Goal: Task Accomplishment & Management: Complete application form

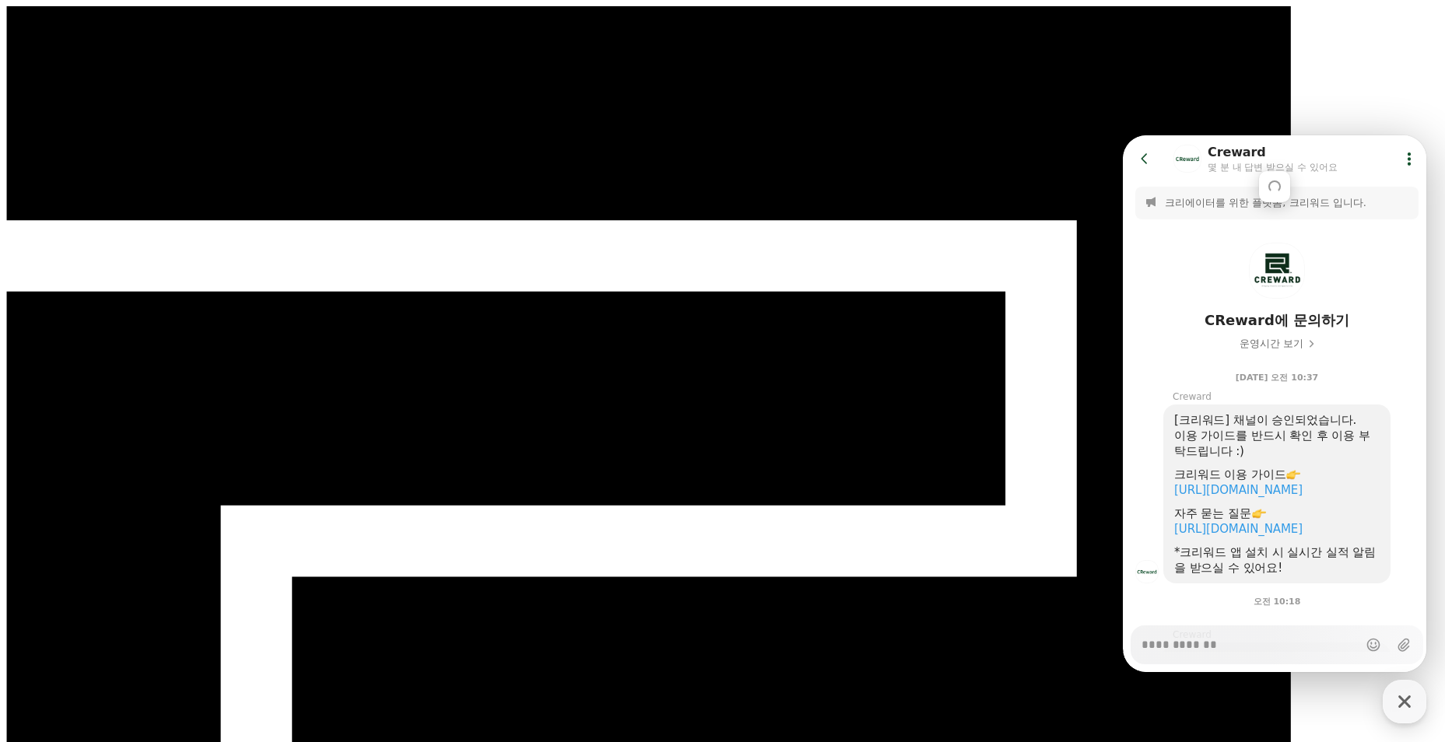
scroll to position [156, 0]
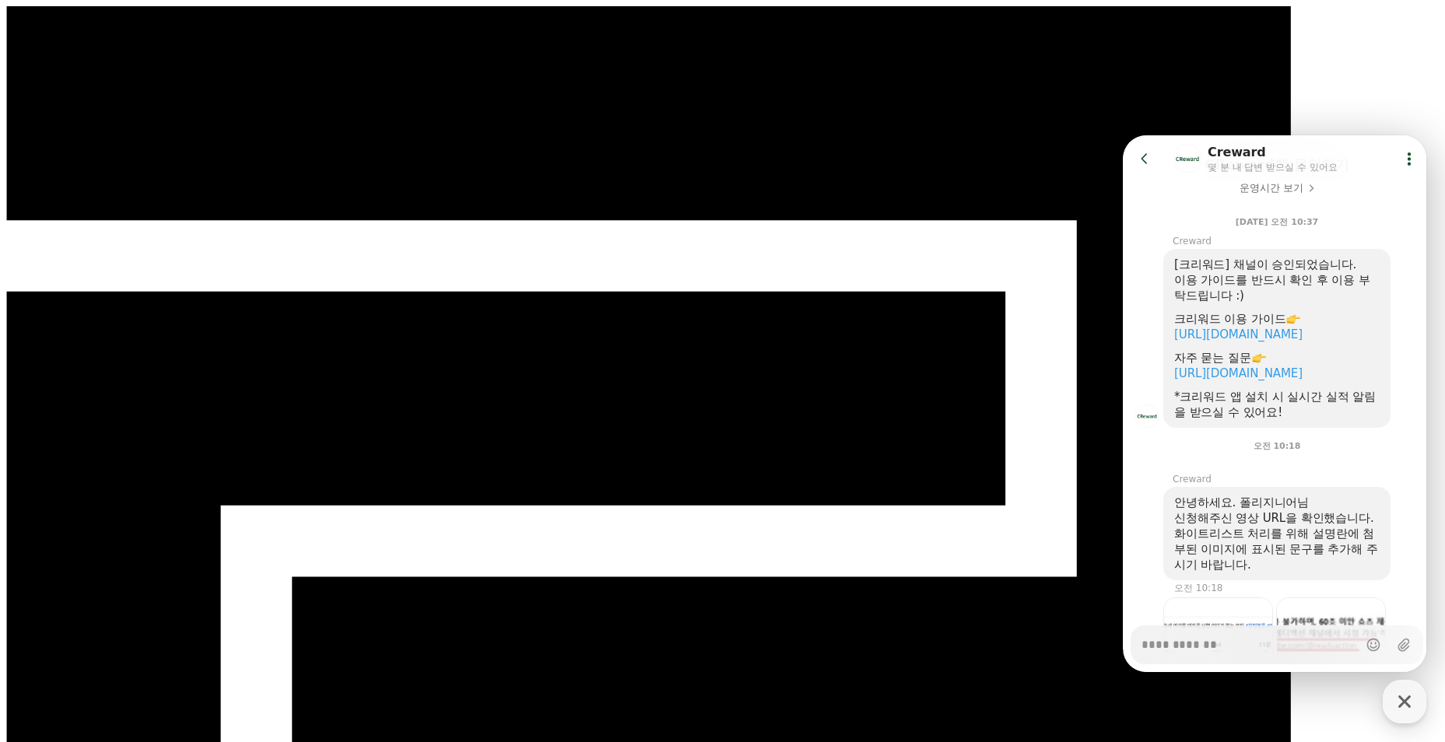
type textarea "*"
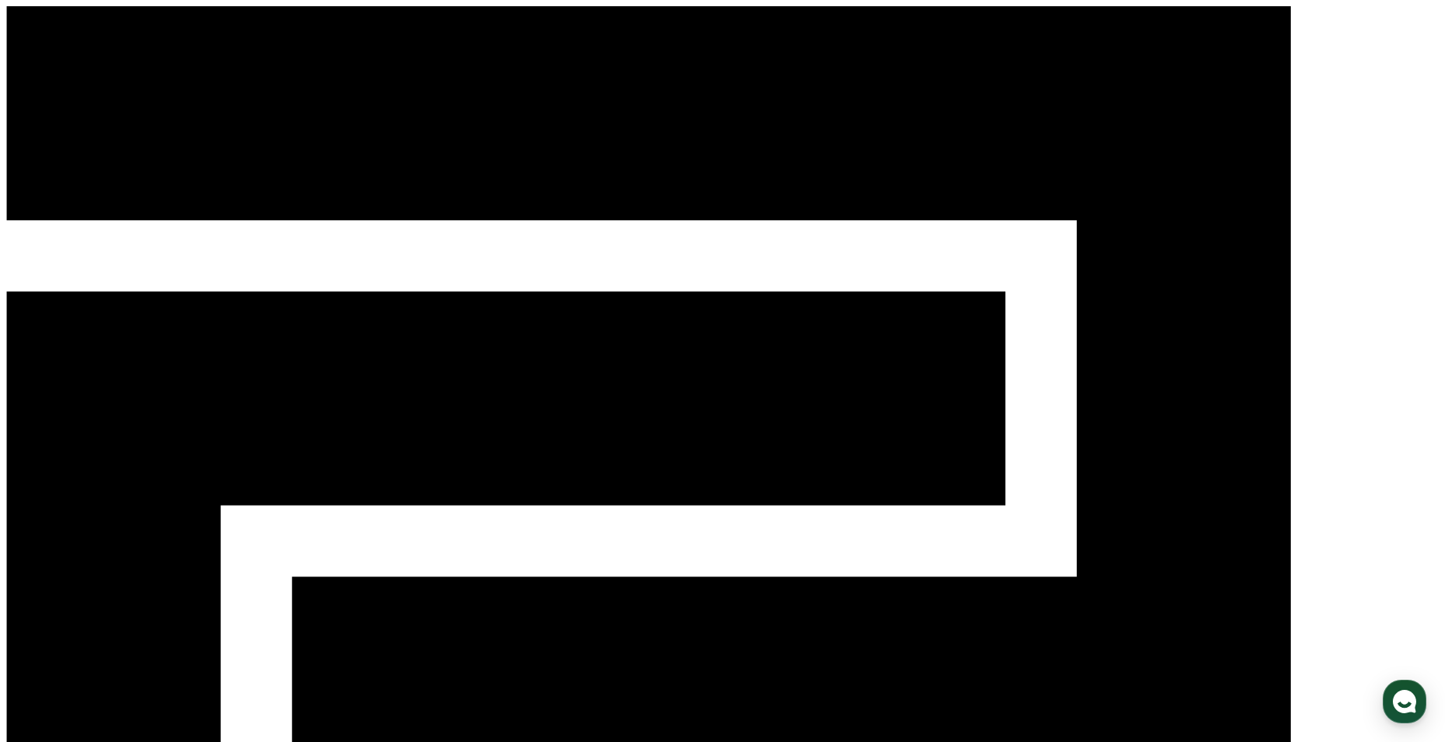
select select
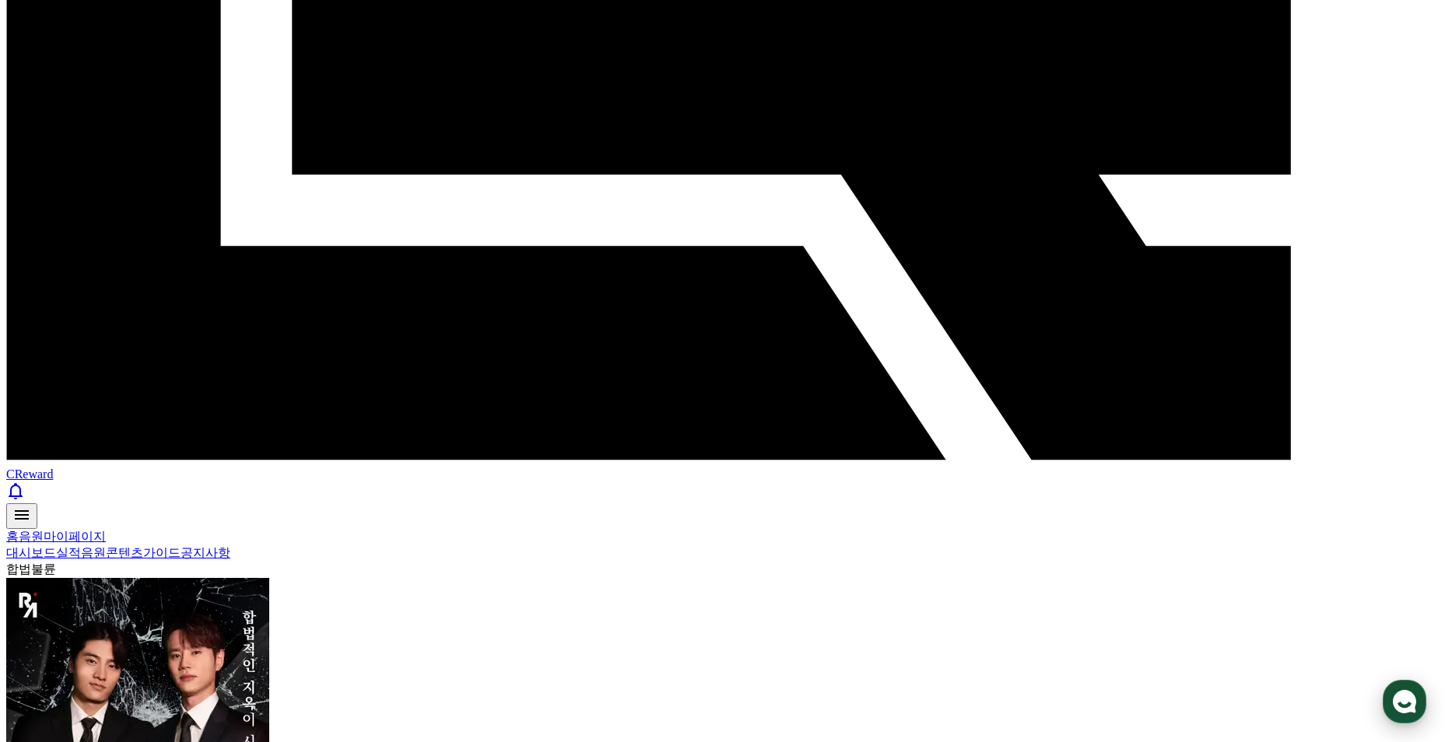
click at [1422, 714] on button "CReward 상담 버튼" at bounding box center [1405, 702] width 44 height 44
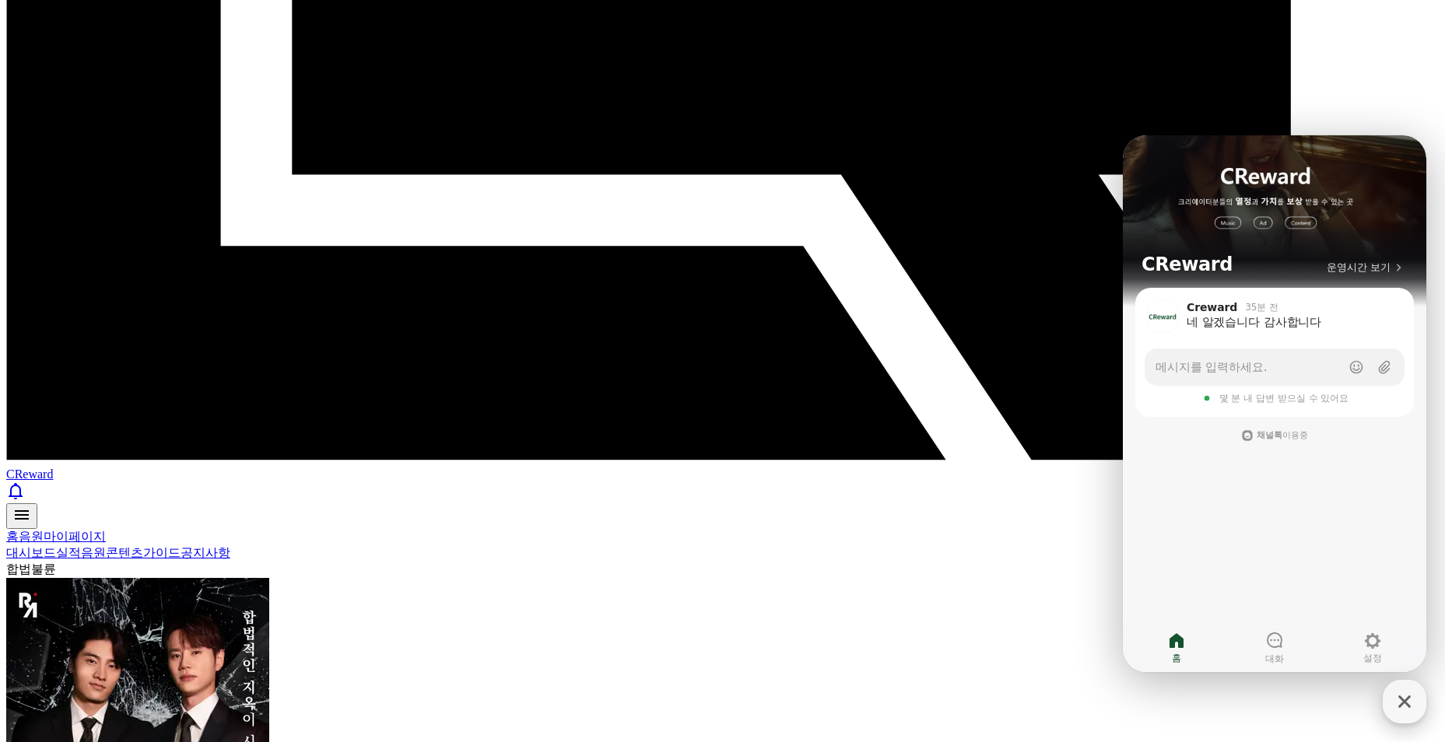
click at [1422, 712] on div "button" at bounding box center [1405, 702] width 44 height 44
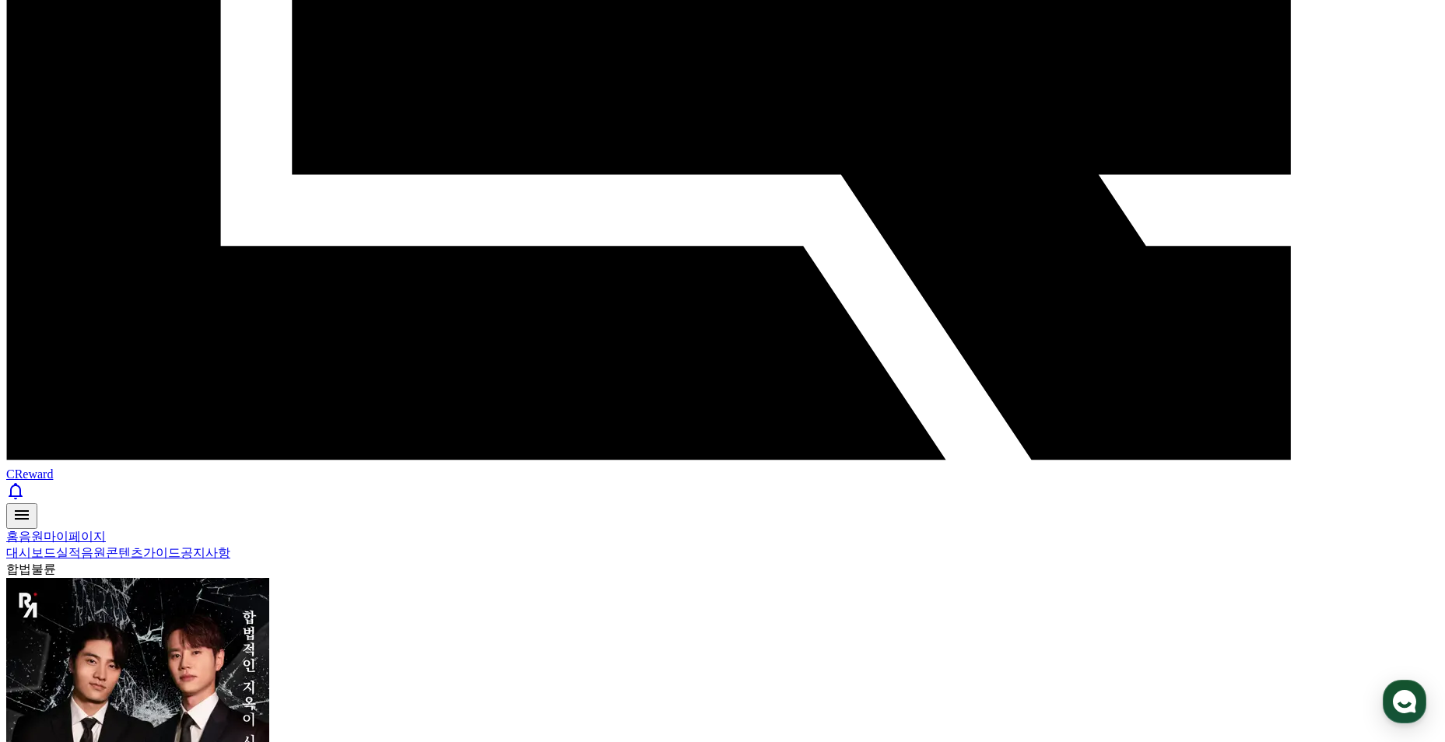
paste input "**********"
type input "**********"
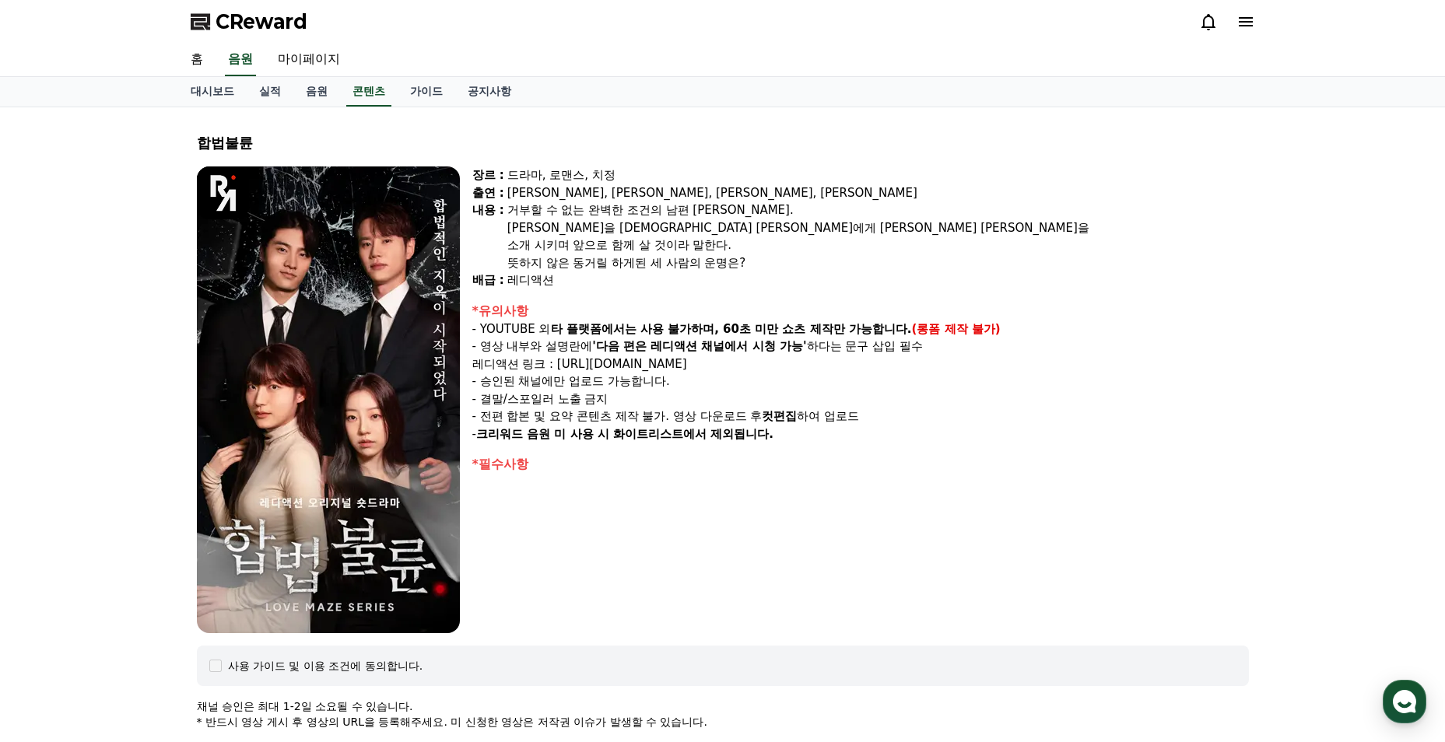
select select
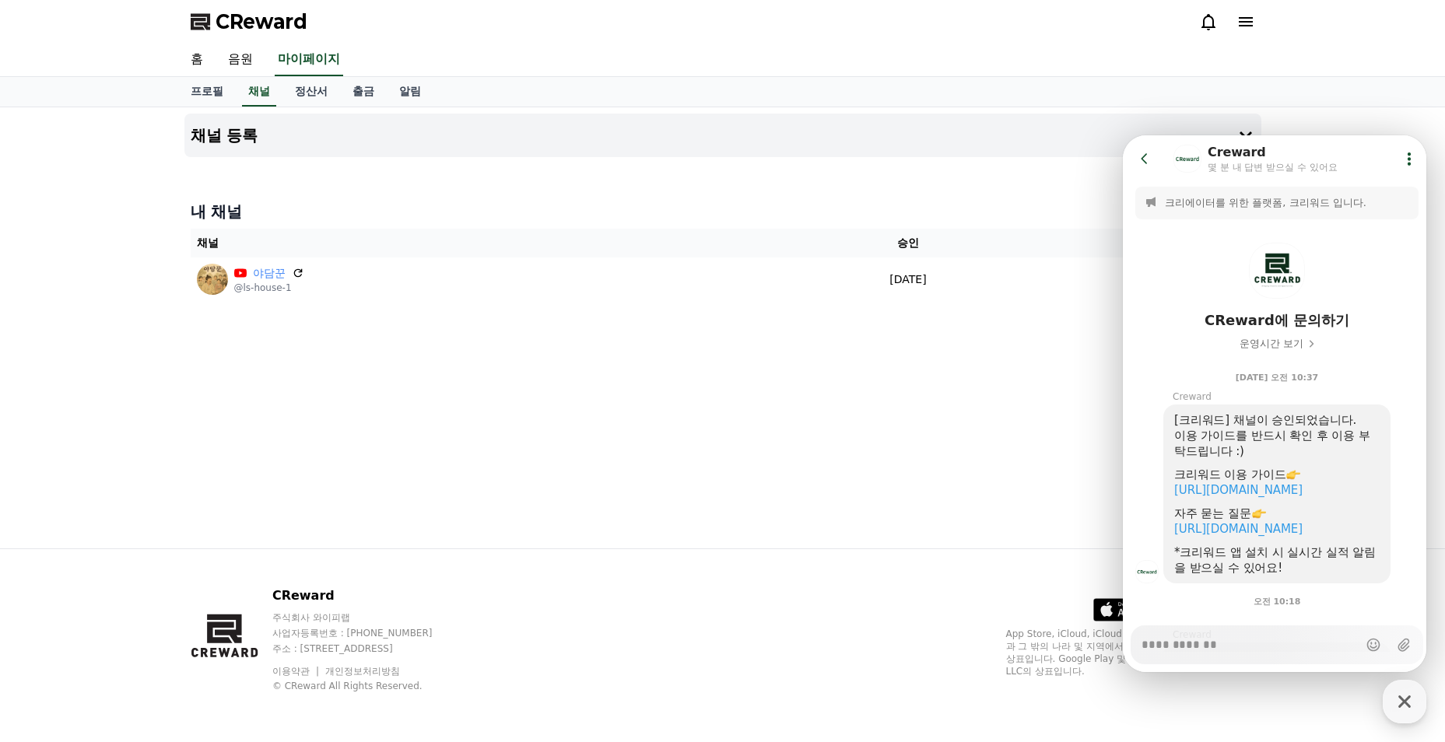
scroll to position [379, 0]
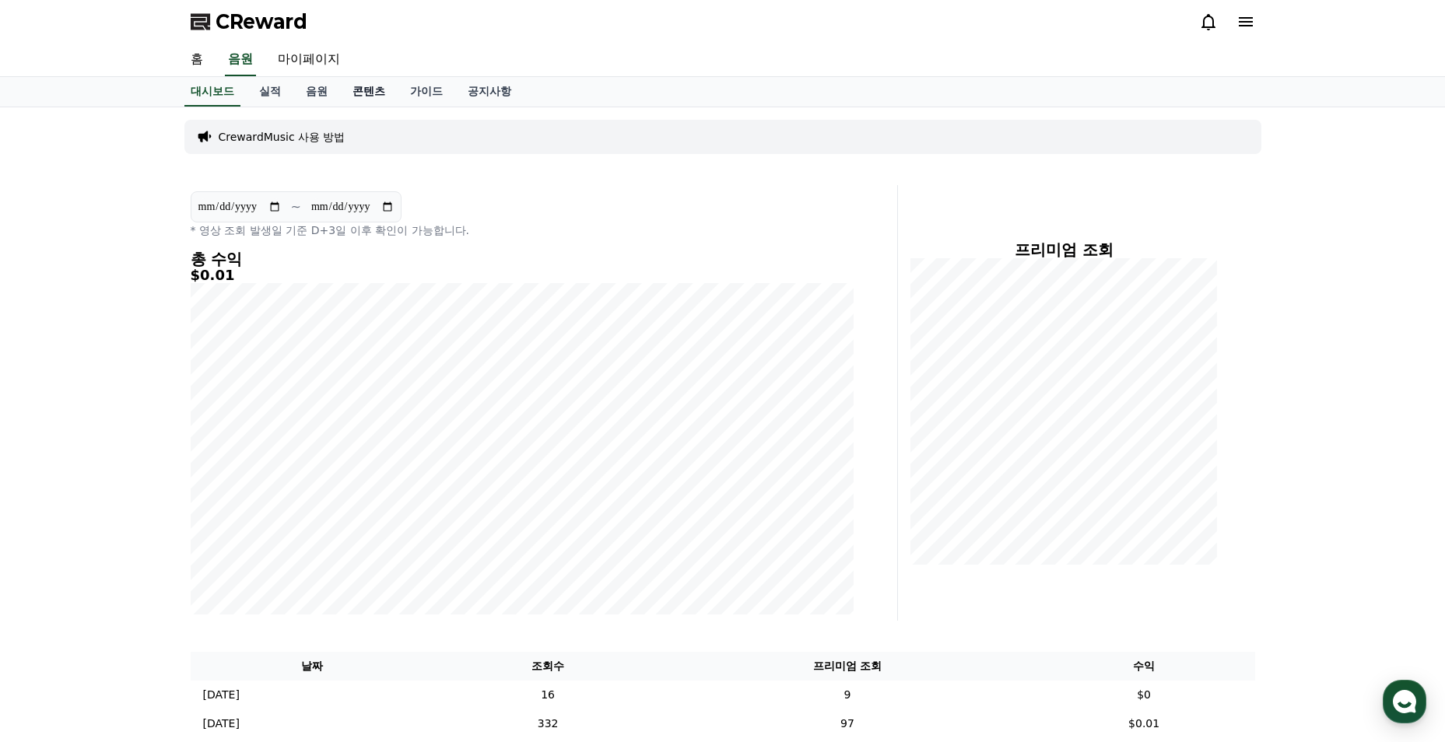
click at [356, 91] on link "콘텐츠" at bounding box center [369, 92] width 58 height 30
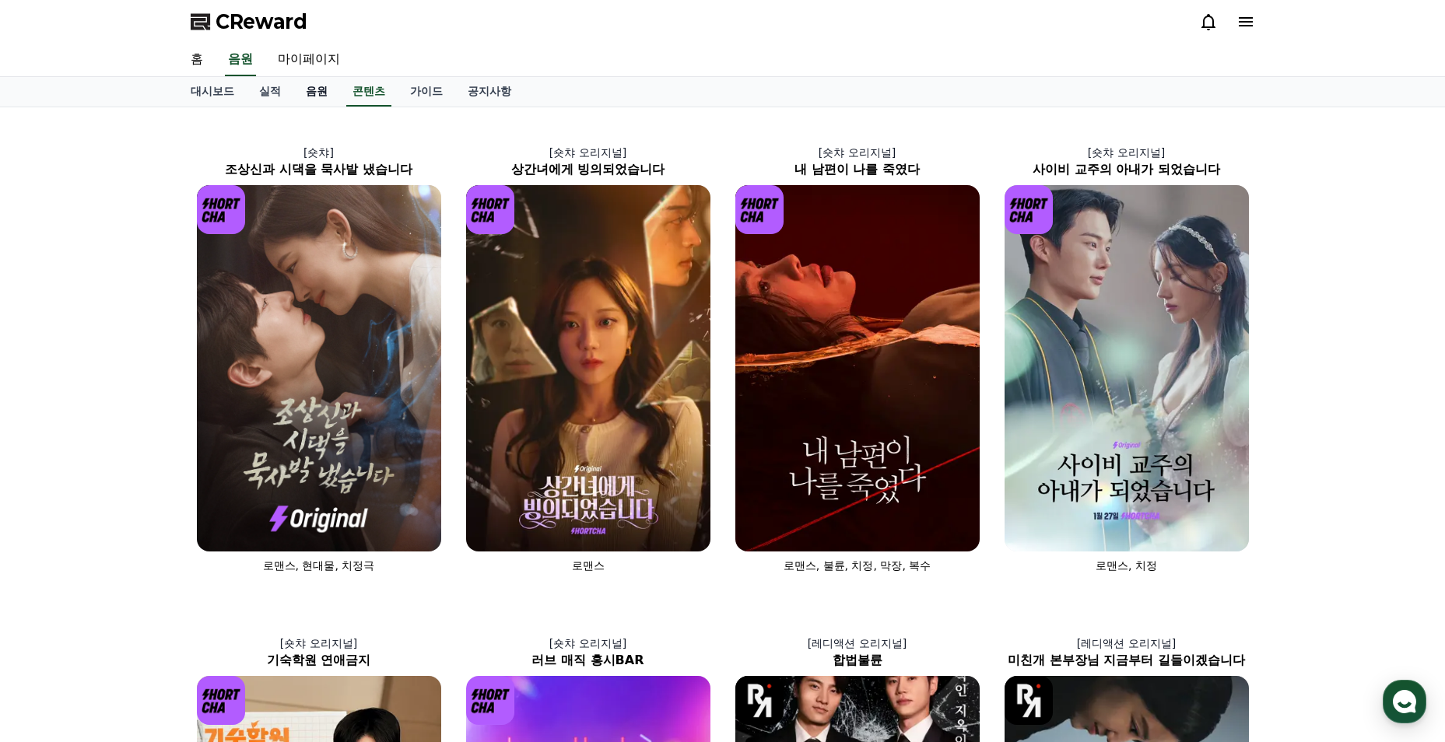
click at [318, 94] on link "음원" at bounding box center [316, 92] width 47 height 30
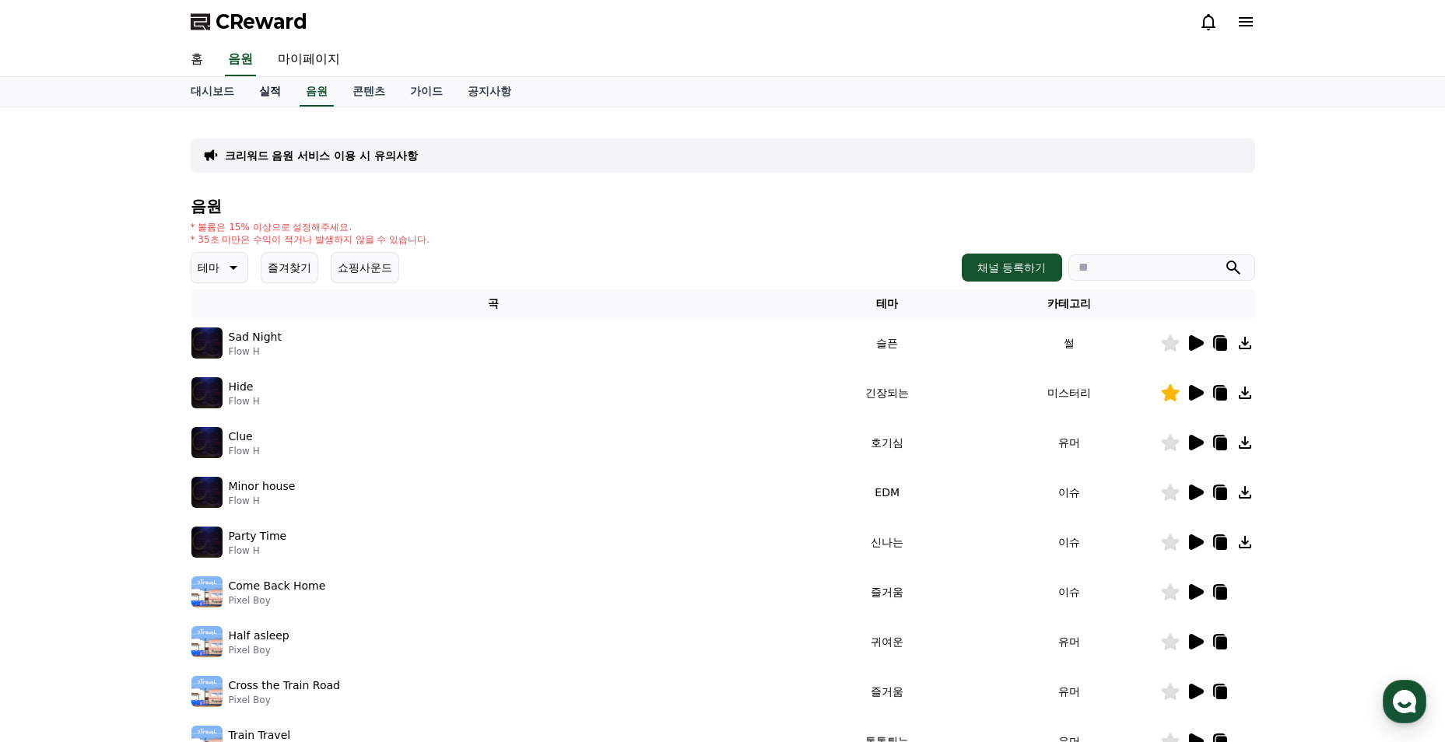
click at [276, 89] on link "실적" at bounding box center [270, 92] width 47 height 30
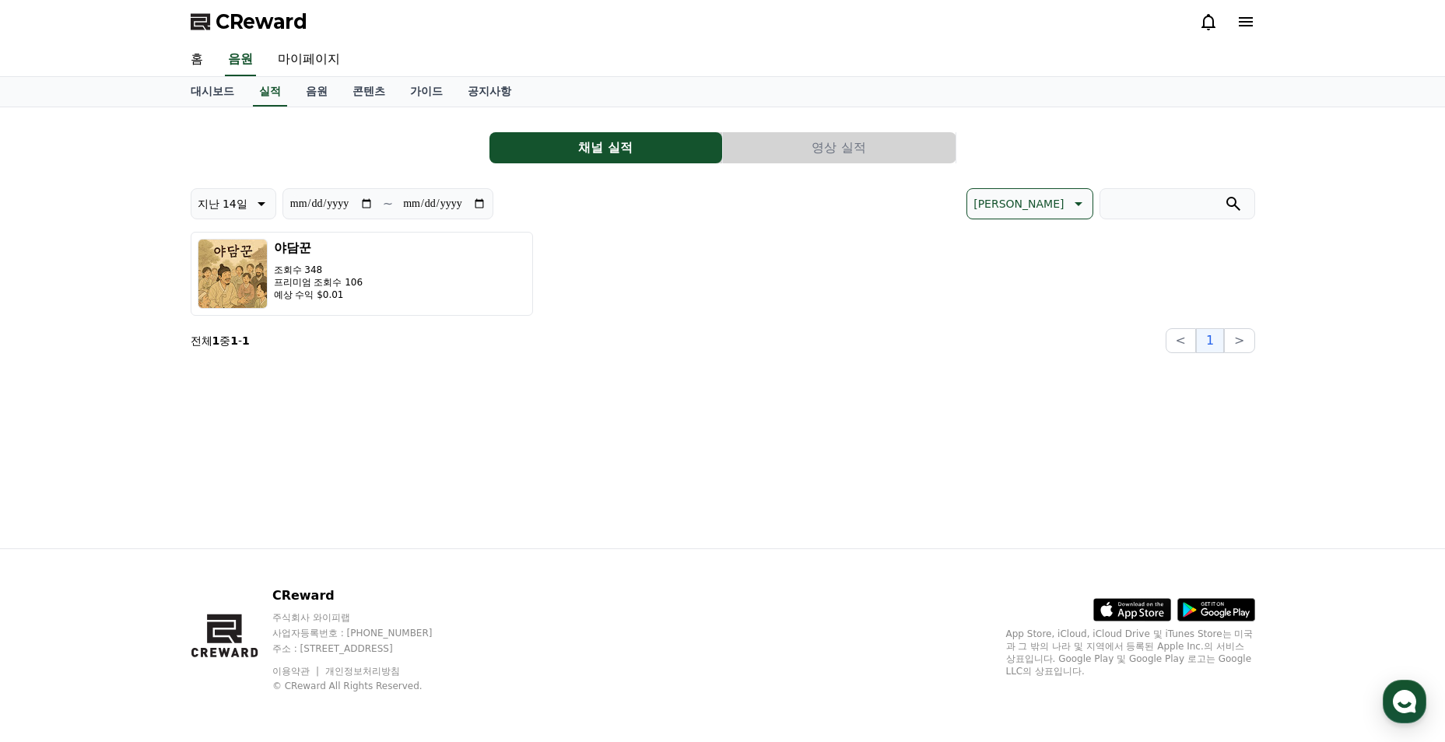
click at [825, 148] on button "영상 실적" at bounding box center [839, 147] width 233 height 31
